Goal: Task Accomplishment & Management: Use online tool/utility

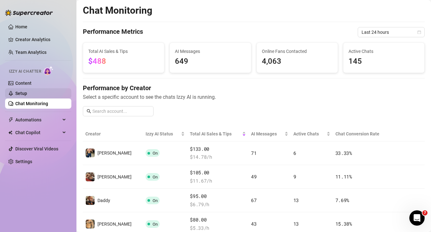
click at [15, 96] on link "Setup" at bounding box center [21, 93] width 12 height 5
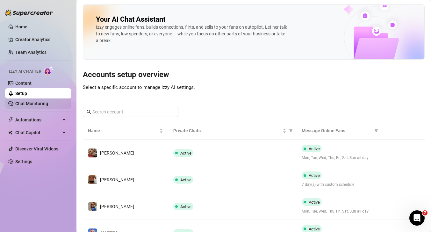
click at [29, 104] on link "Chat Monitoring" at bounding box center [31, 103] width 33 height 5
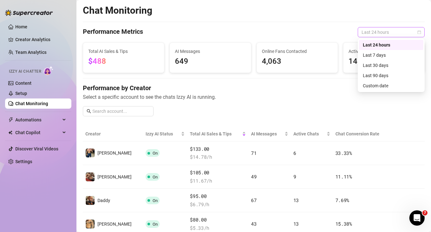
click at [365, 33] on span "Last 24 hours" at bounding box center [390, 32] width 59 height 10
click at [367, 53] on div "Last 7 days" at bounding box center [391, 55] width 57 height 7
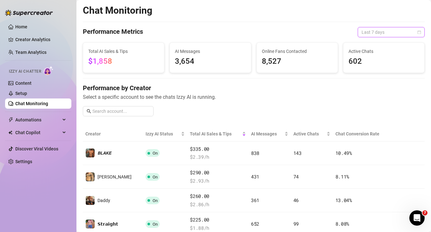
click at [372, 37] on span "Last 7 days" at bounding box center [390, 32] width 59 height 10
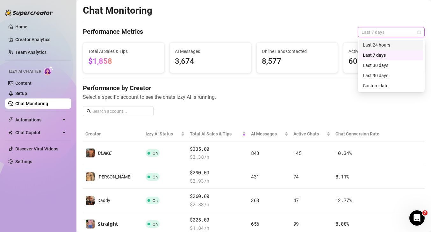
click at [371, 43] on div "Last 24 hours" at bounding box center [391, 44] width 57 height 7
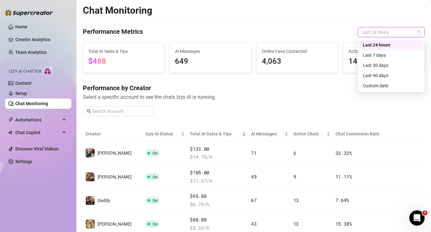
click at [378, 29] on span "Last 24 hours" at bounding box center [390, 32] width 59 height 10
click at [372, 55] on div "Last 7 days" at bounding box center [391, 55] width 57 height 7
